Goal: Information Seeking & Learning: Learn about a topic

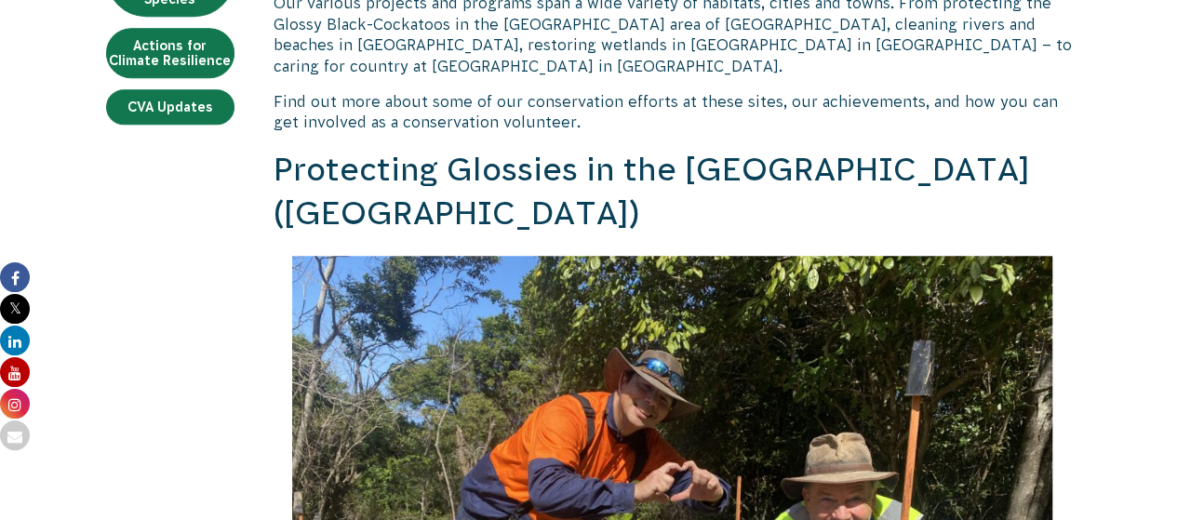
scroll to position [744, 0]
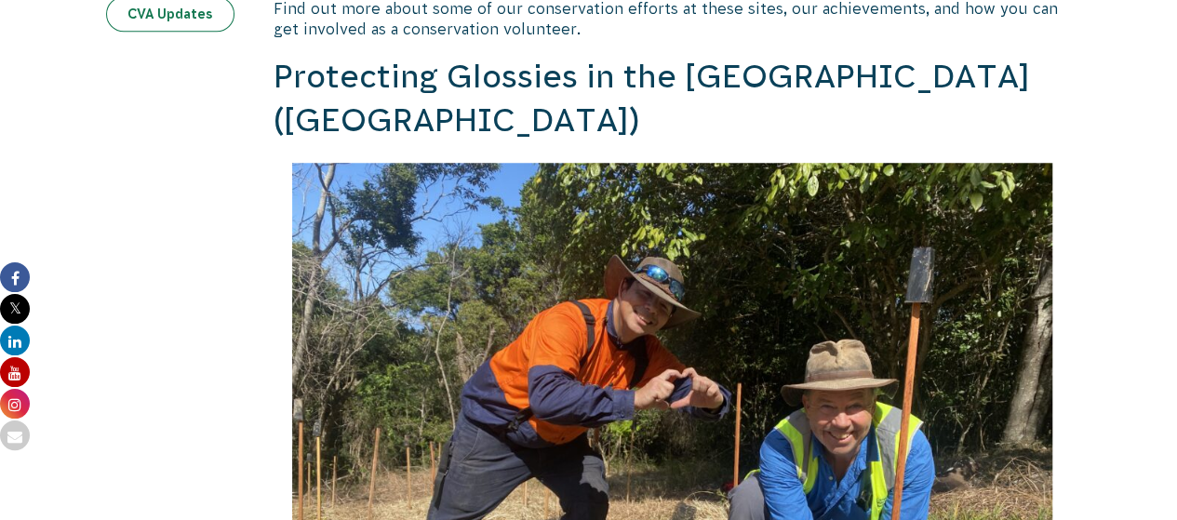
click at [128, 32] on link "CVA Updates" at bounding box center [170, 13] width 128 height 35
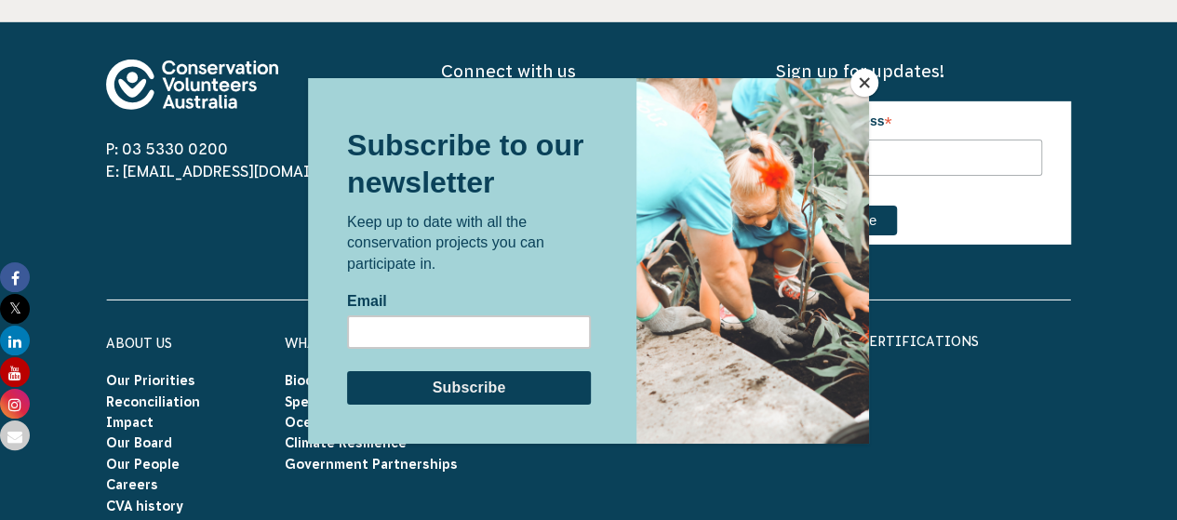
scroll to position [2977, 0]
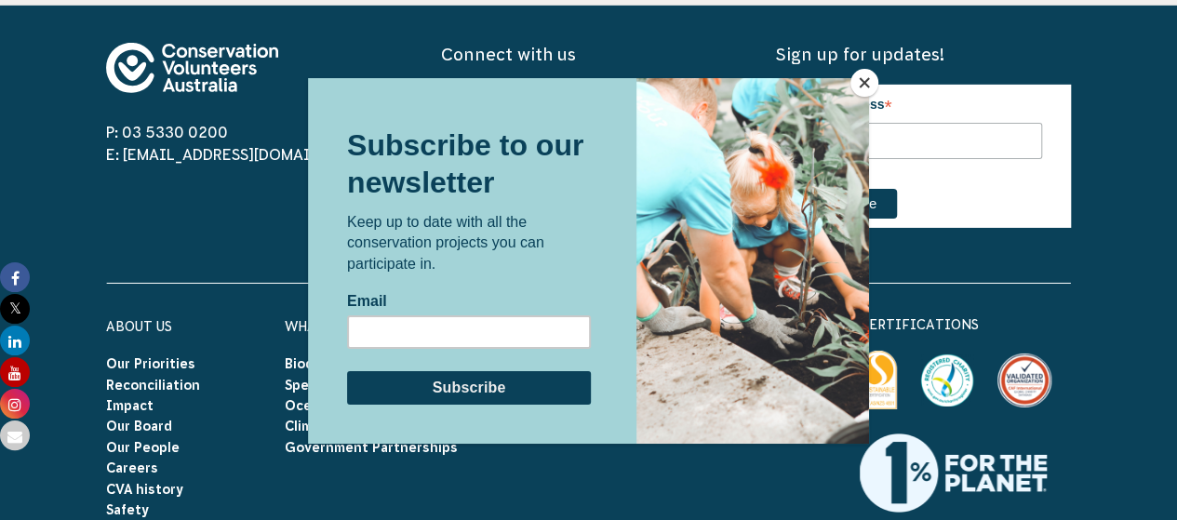
click at [858, 78] on button "Close" at bounding box center [864, 83] width 28 height 28
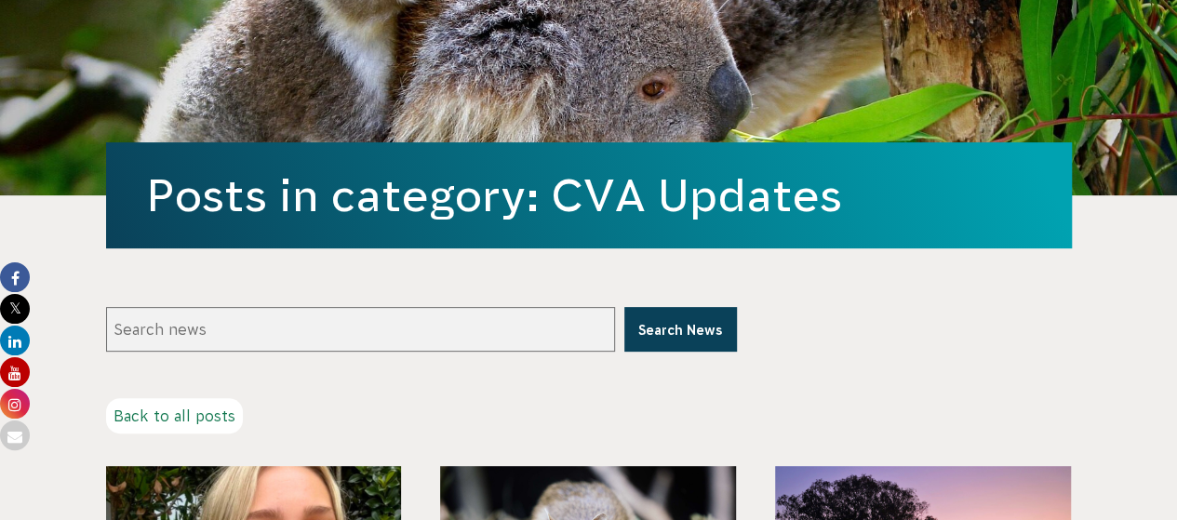
scroll to position [0, 0]
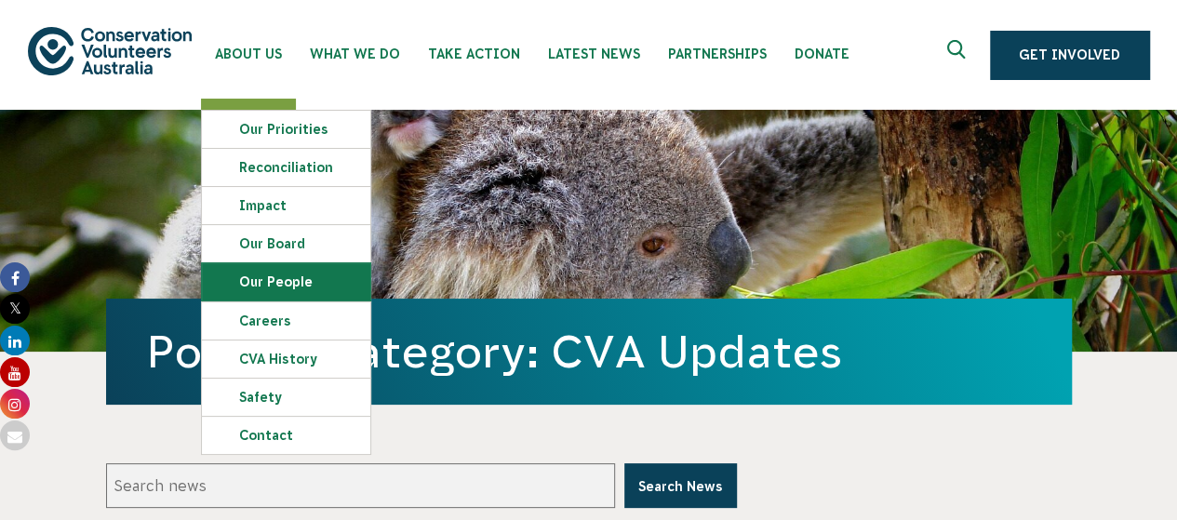
click at [356, 301] on link "Our People" at bounding box center [286, 281] width 168 height 37
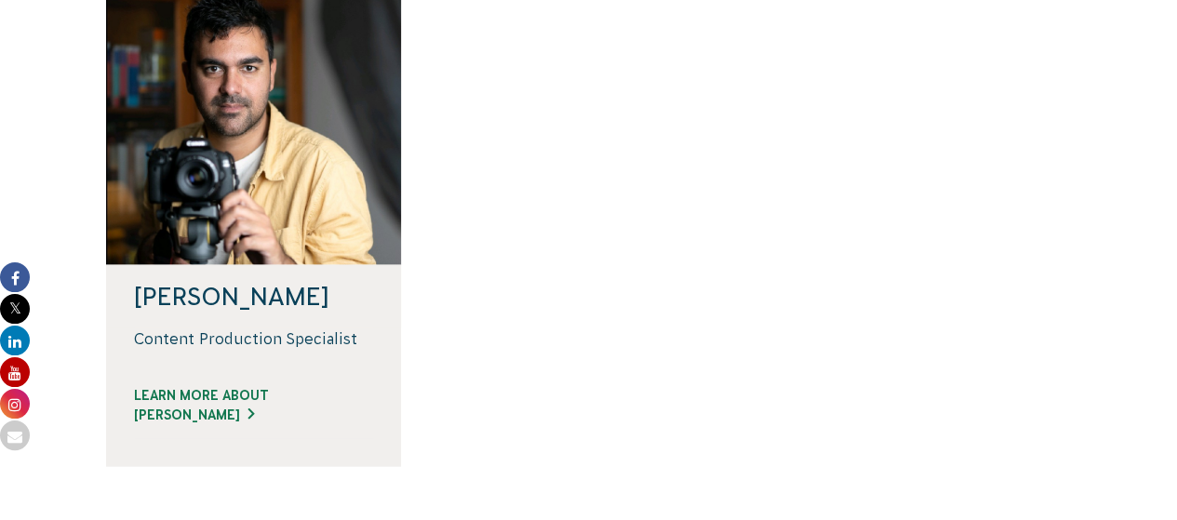
scroll to position [1861, 0]
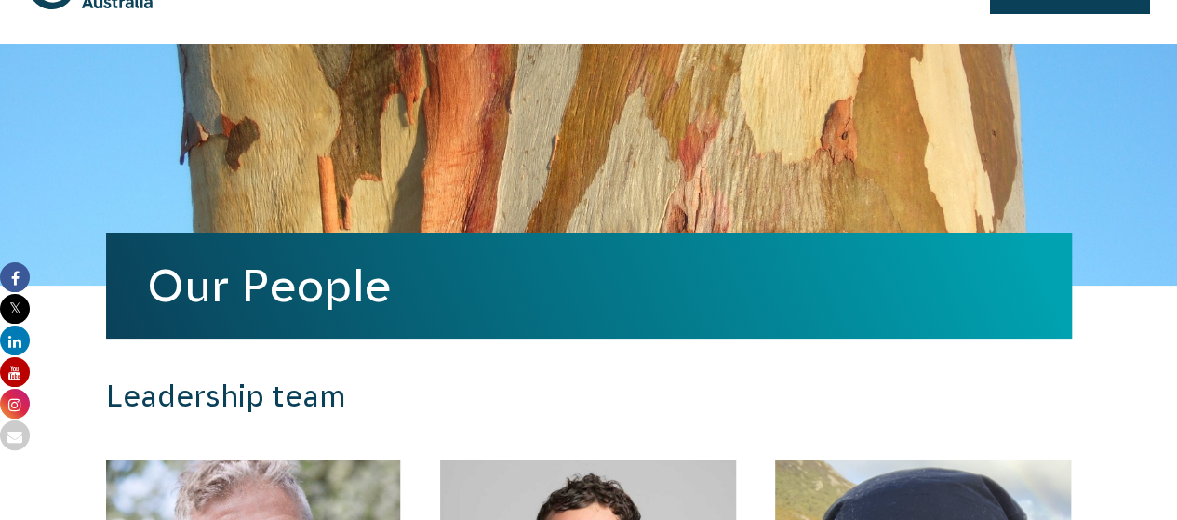
scroll to position [0, 0]
